Goal: Use online tool/utility: Utilize a website feature to perform a specific function

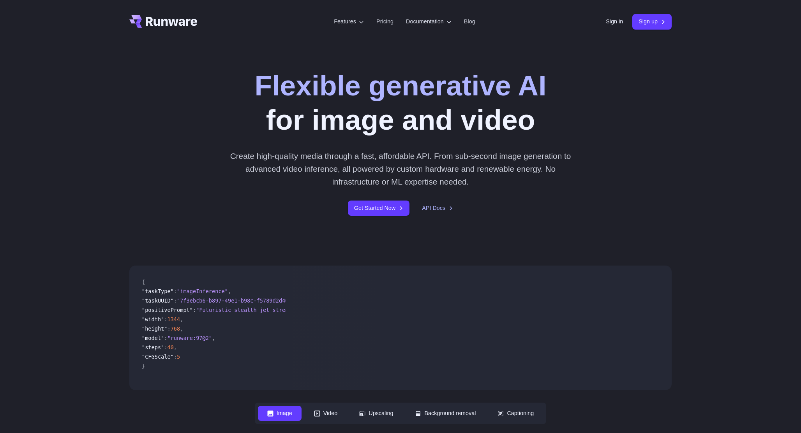
click at [607, 24] on link "Sign in" at bounding box center [613, 21] width 17 height 9
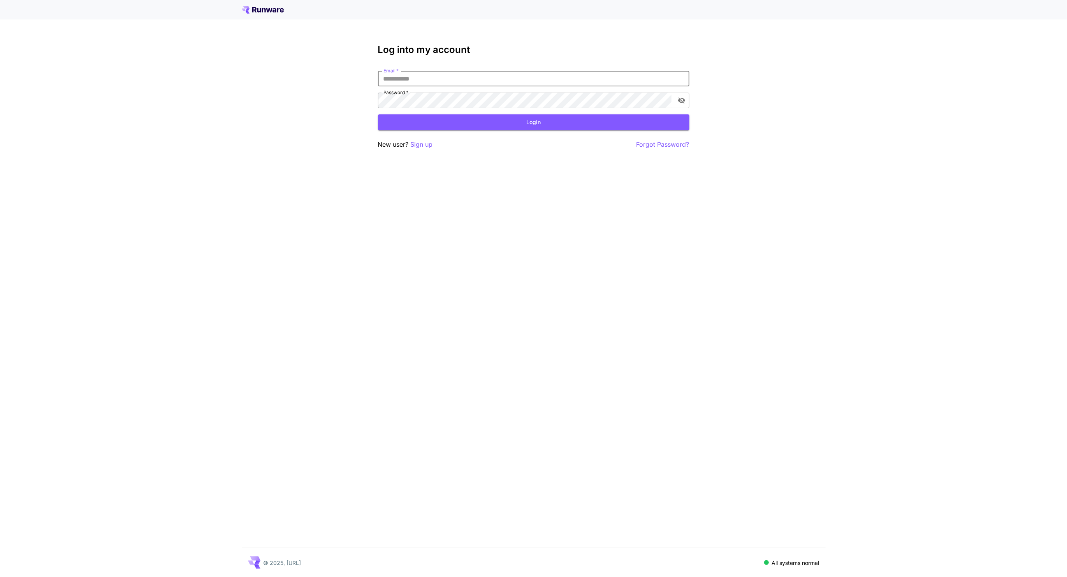
click at [409, 77] on input "Email   *" at bounding box center [533, 79] width 311 height 16
type input "**********"
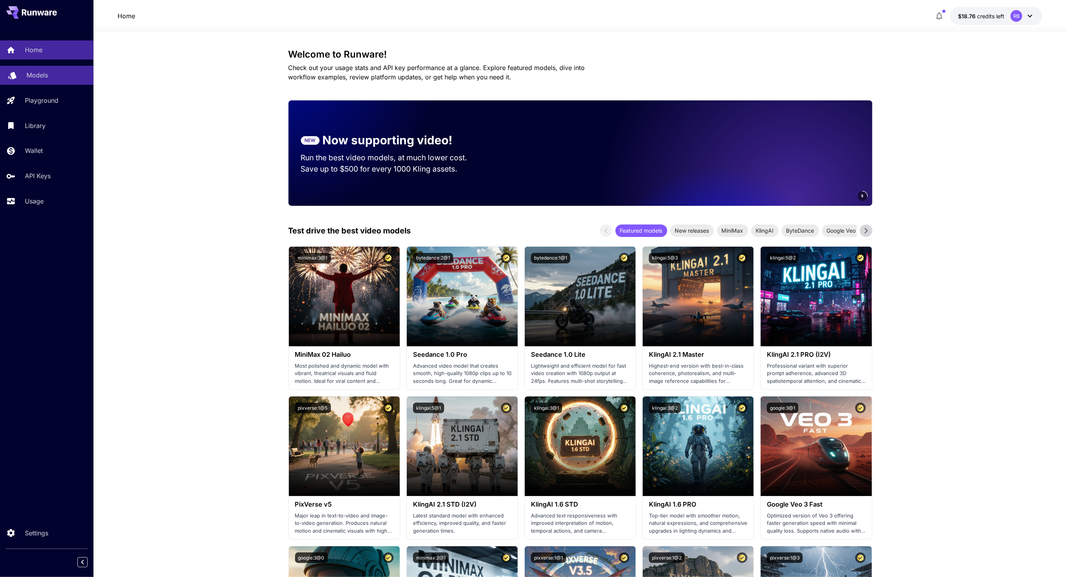
click at [43, 73] on p "Models" at bounding box center [36, 74] width 21 height 9
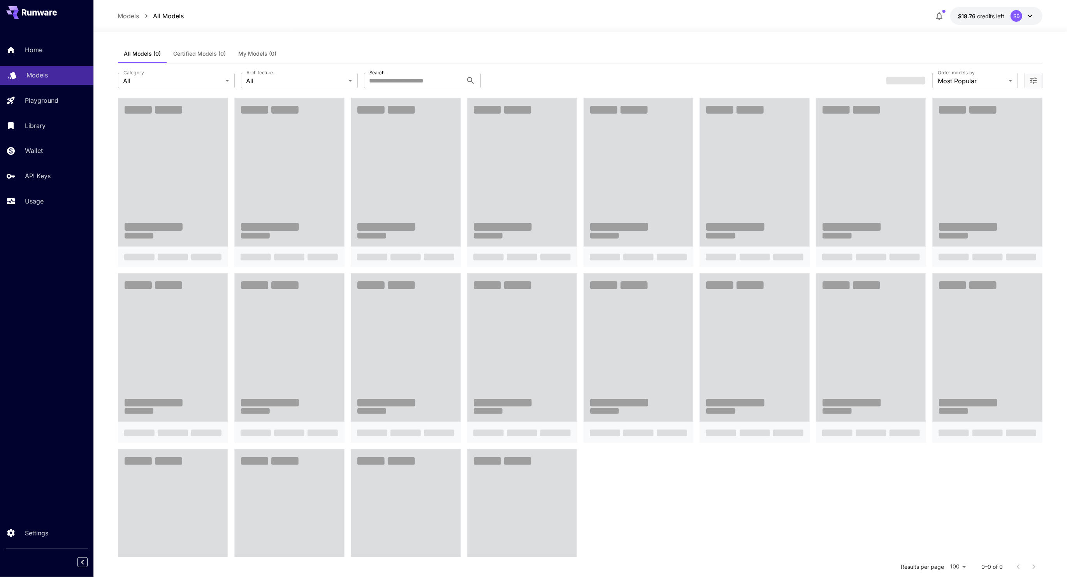
click at [41, 75] on p "Models" at bounding box center [36, 74] width 21 height 9
click at [44, 90] on div "Home Models Playground Library Wallet API Keys Usage" at bounding box center [46, 125] width 93 height 170
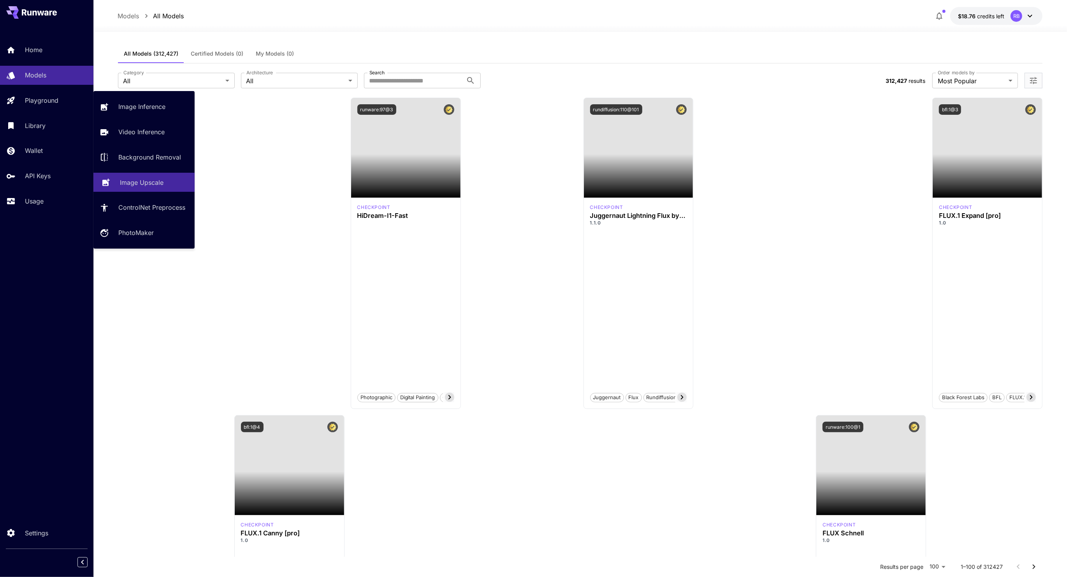
click at [136, 182] on p "Image Upscale" at bounding box center [142, 182] width 44 height 9
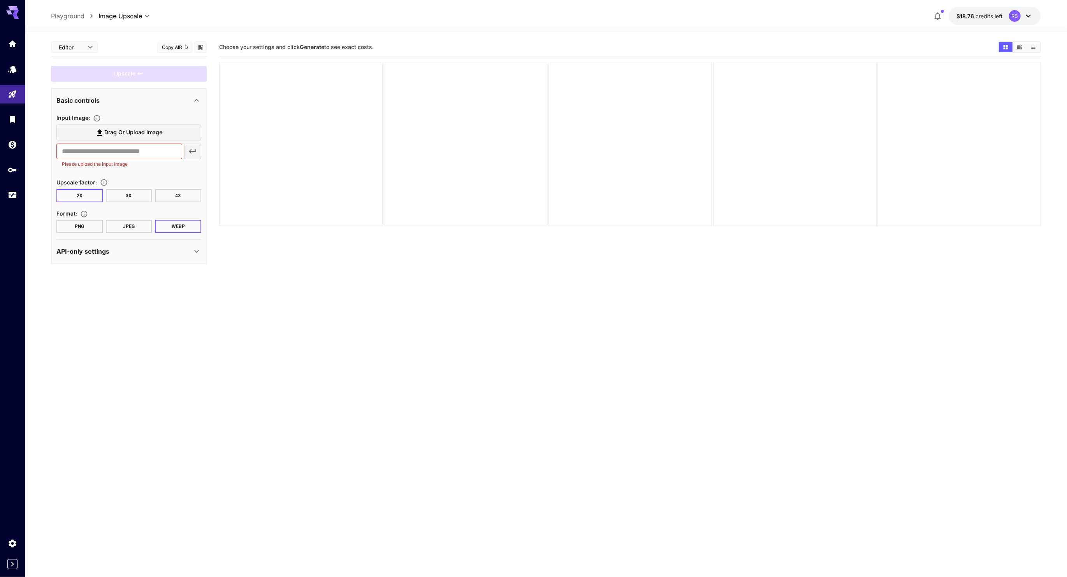
click at [131, 160] on p "Please upload the input image" at bounding box center [119, 164] width 115 height 8
click at [143, 155] on input "text" at bounding box center [119, 152] width 126 height 16
paste input "**********"
type input "**********"
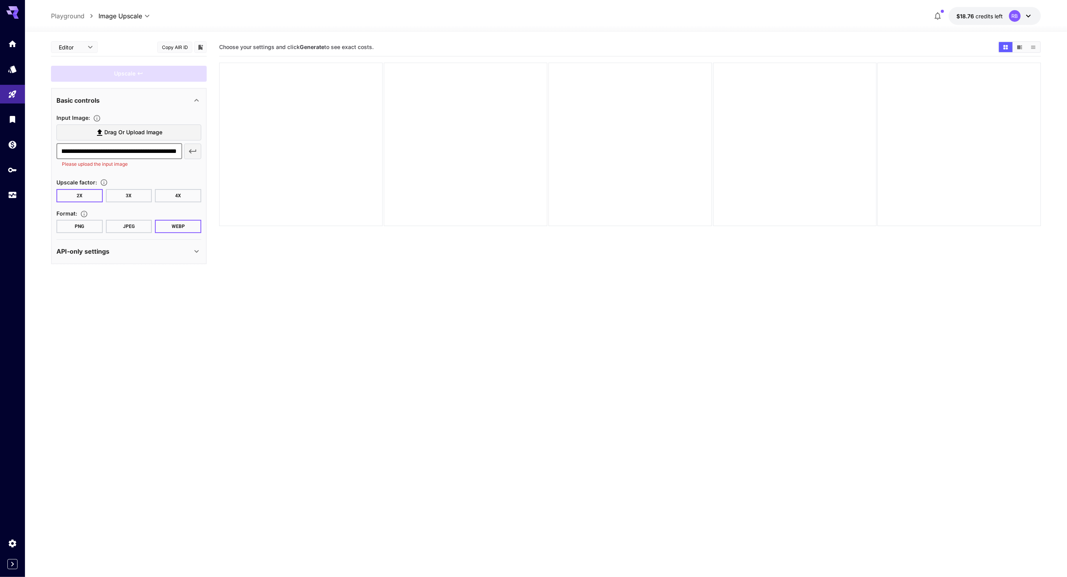
click at [185, 153] on button "button" at bounding box center [192, 152] width 17 height 16
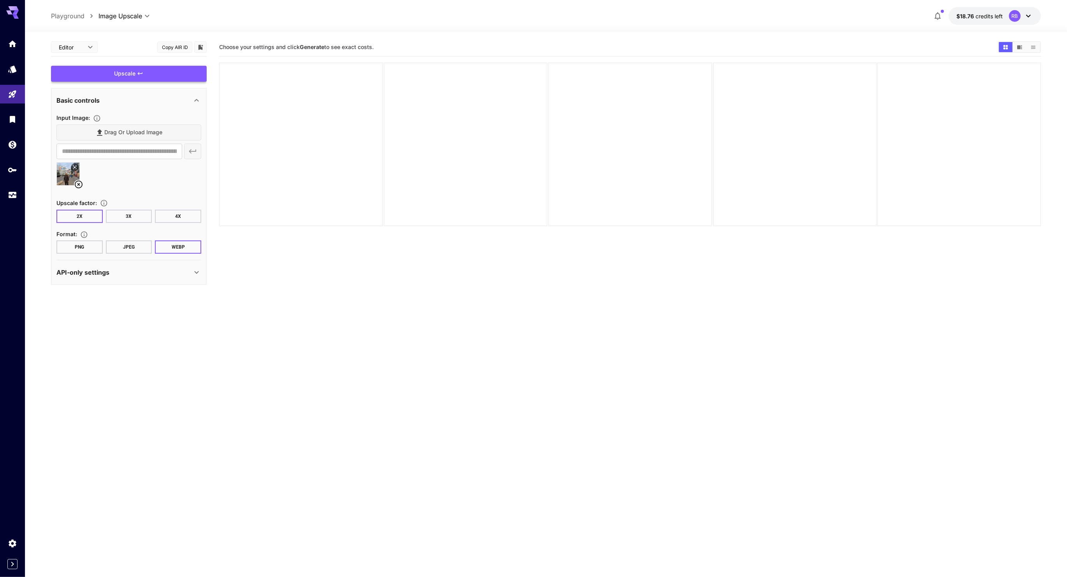
click at [173, 72] on div "Upscale" at bounding box center [129, 74] width 156 height 16
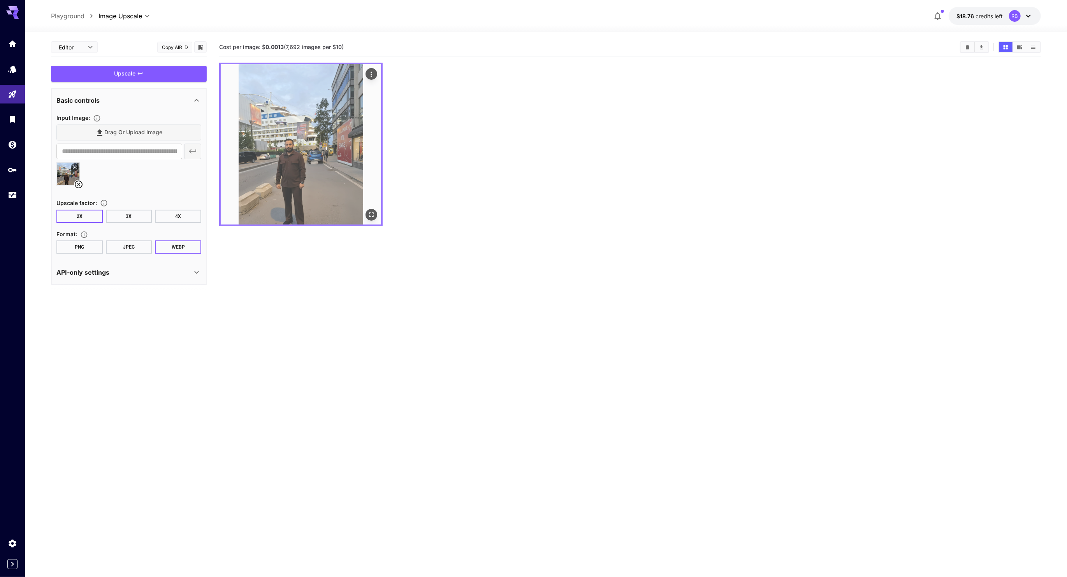
click at [334, 127] on img at bounding box center [301, 144] width 160 height 160
click at [373, 209] on button "Open in fullscreen" at bounding box center [372, 215] width 12 height 12
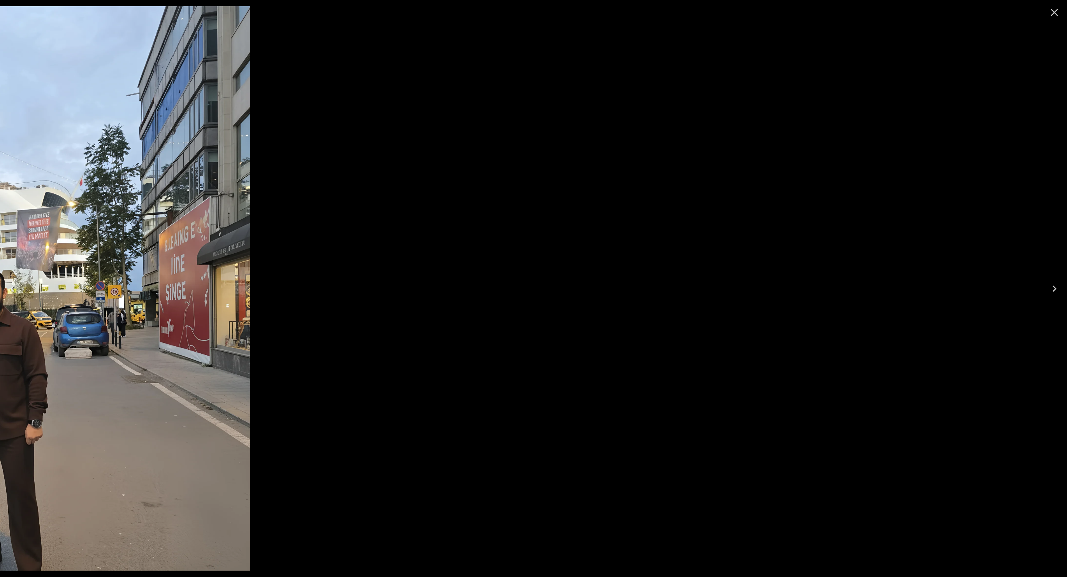
drag, startPoint x: 657, startPoint y: 356, endPoint x: 489, endPoint y: 395, distance: 173.0
click at [250, 399] on img at bounding box center [31, 288] width 440 height 565
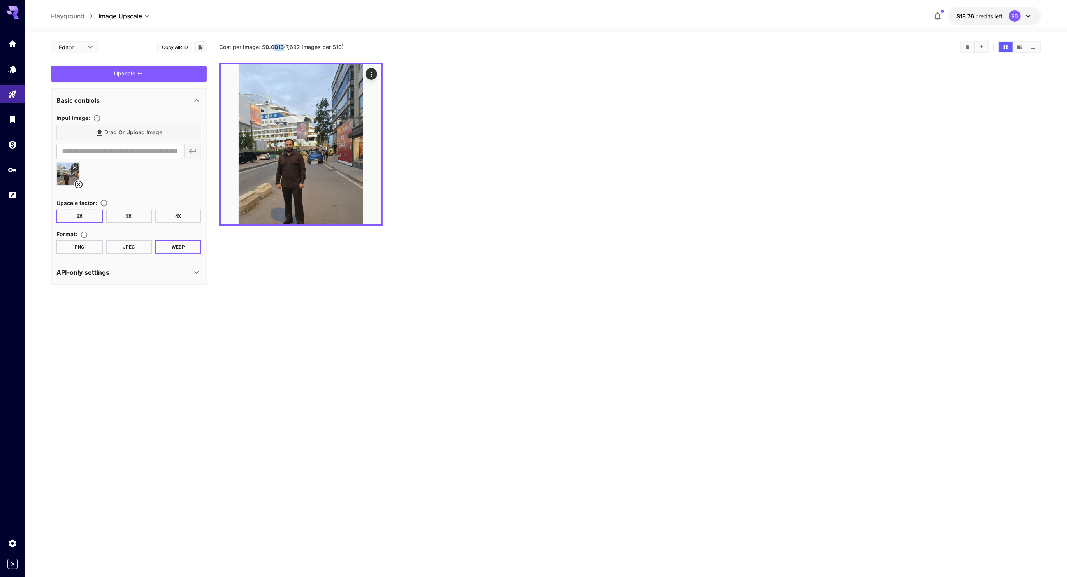
drag, startPoint x: 275, startPoint y: 49, endPoint x: 285, endPoint y: 49, distance: 9.7
click at [285, 49] on span "Cost per image: $ 0.0013 (7,692 images per $10)" at bounding box center [281, 47] width 125 height 7
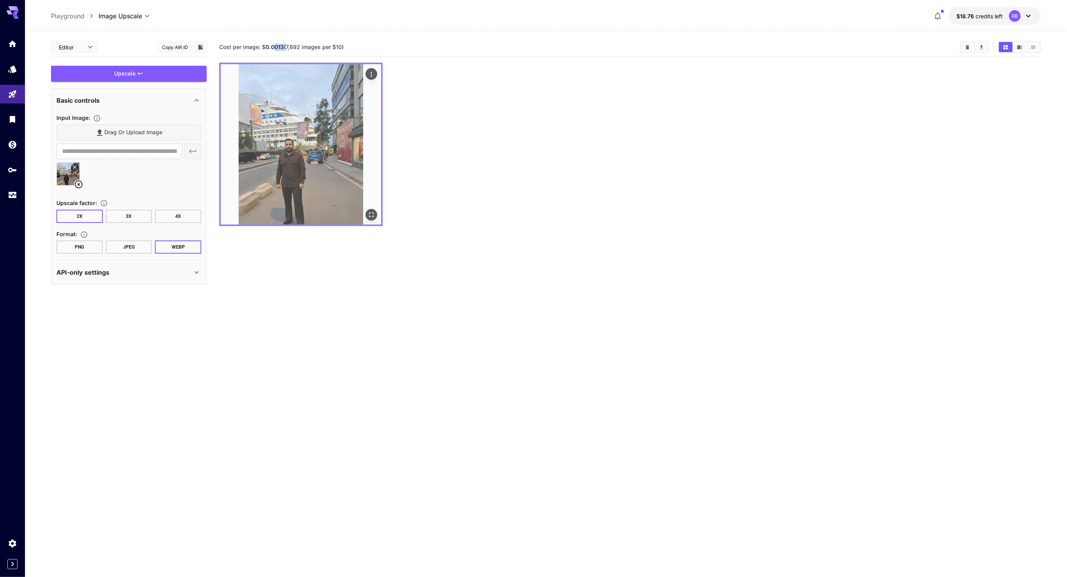
click at [371, 74] on icon "Actions" at bounding box center [372, 74] width 8 height 8
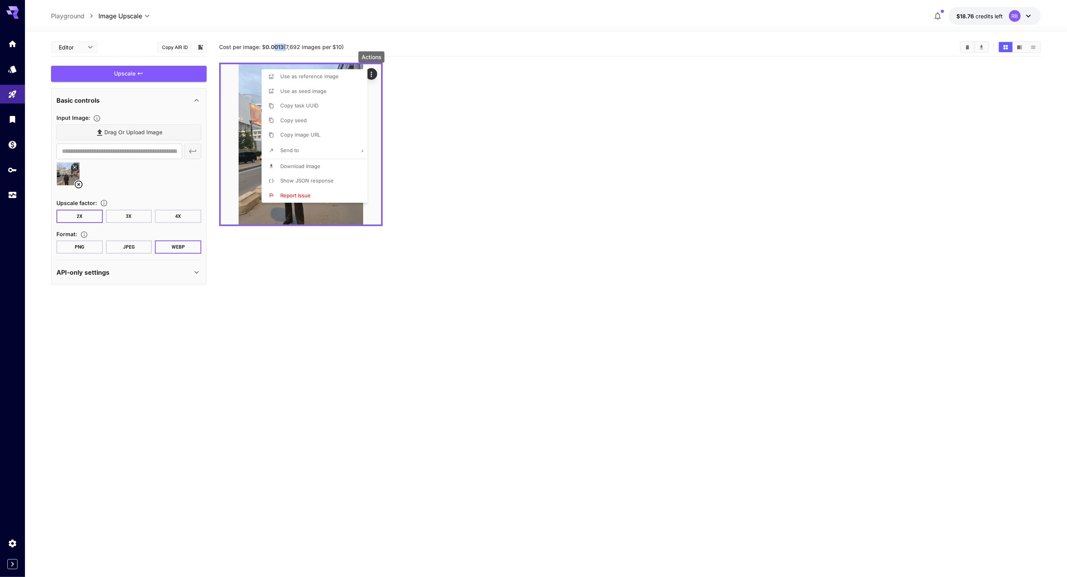
click at [324, 162] on li "Download Image" at bounding box center [317, 166] width 111 height 15
click at [108, 334] on div at bounding box center [533, 288] width 1067 height 577
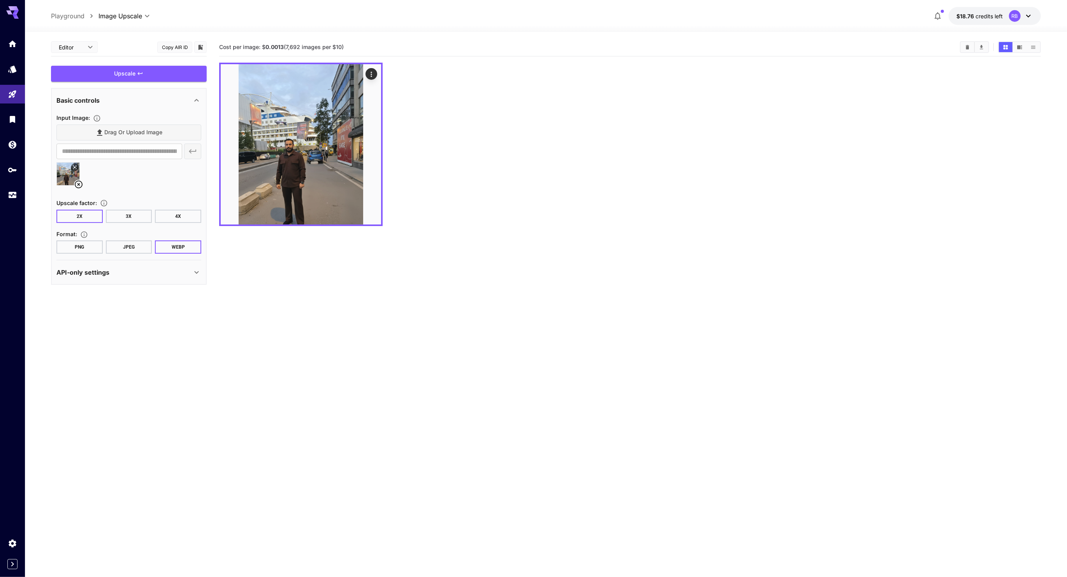
click at [187, 222] on button "4X" at bounding box center [178, 216] width 46 height 13
click at [168, 76] on div "Upscale" at bounding box center [129, 74] width 156 height 16
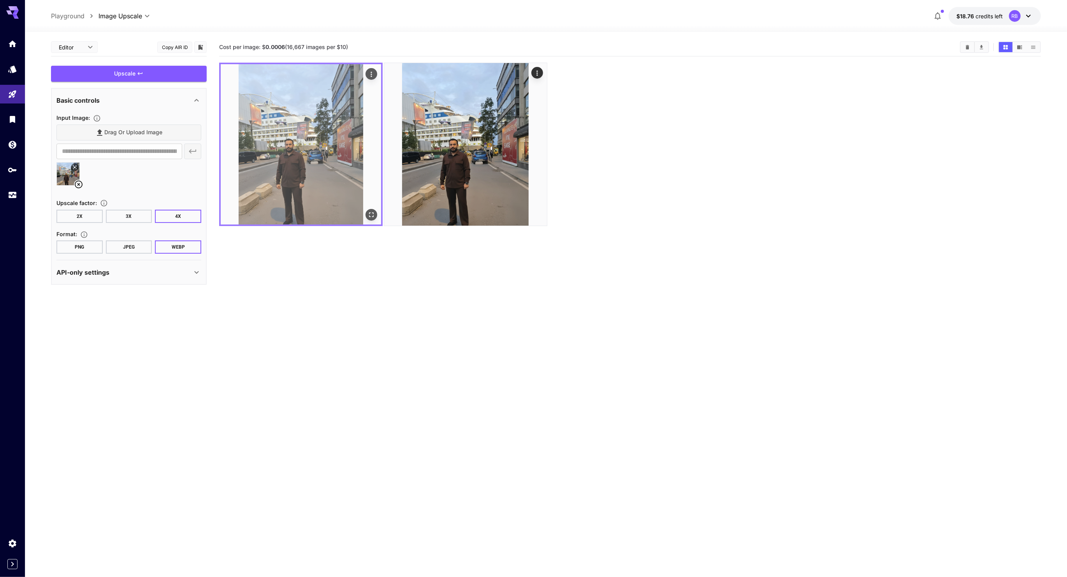
click at [321, 170] on img at bounding box center [301, 144] width 160 height 160
click at [375, 216] on icon "Open in fullscreen" at bounding box center [372, 215] width 8 height 8
